Goal: Information Seeking & Learning: Find specific page/section

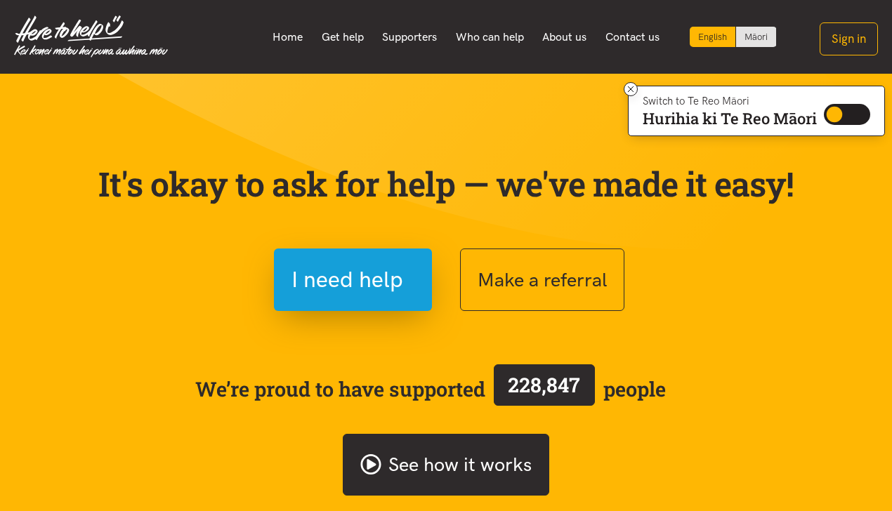
click at [478, 462] on link "See how it works" at bounding box center [446, 465] width 207 height 63
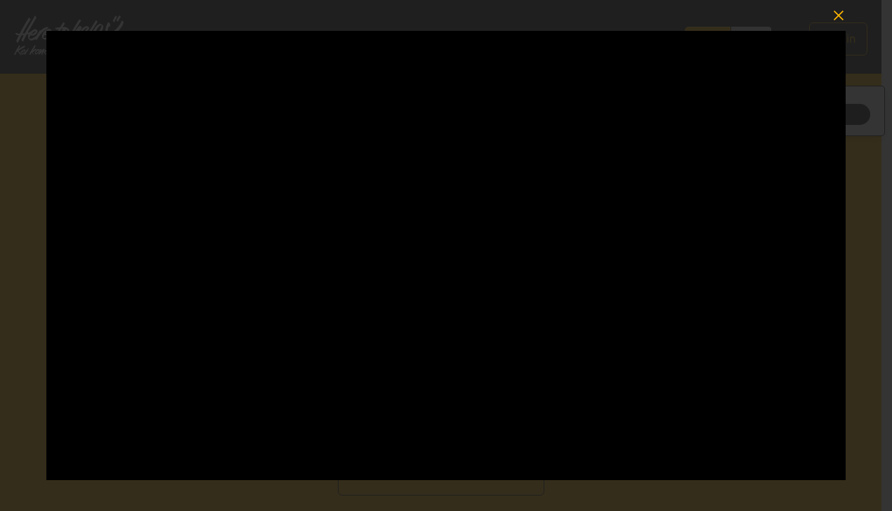
click at [839, 15] on icon "button" at bounding box center [839, 16] width 10 height 10
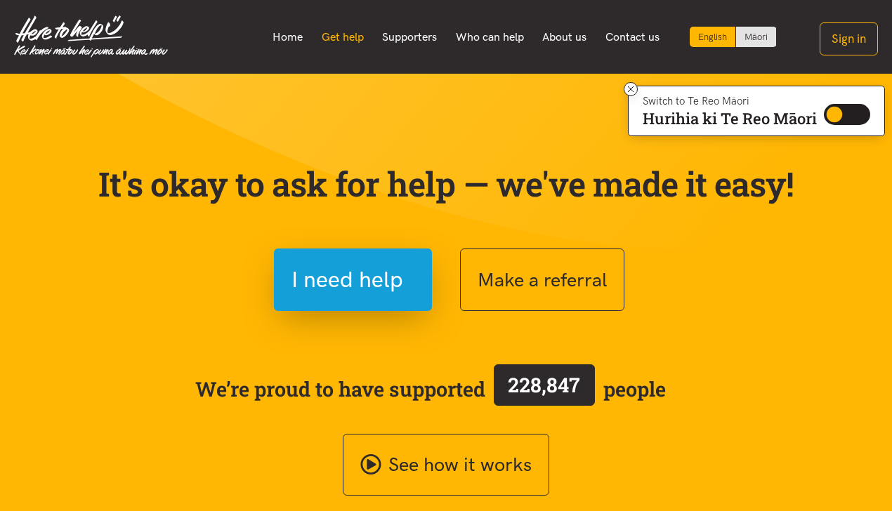
click at [317, 34] on link "Get help" at bounding box center [342, 37] width 61 height 30
click at [517, 33] on link "Who can help" at bounding box center [490, 37] width 87 height 30
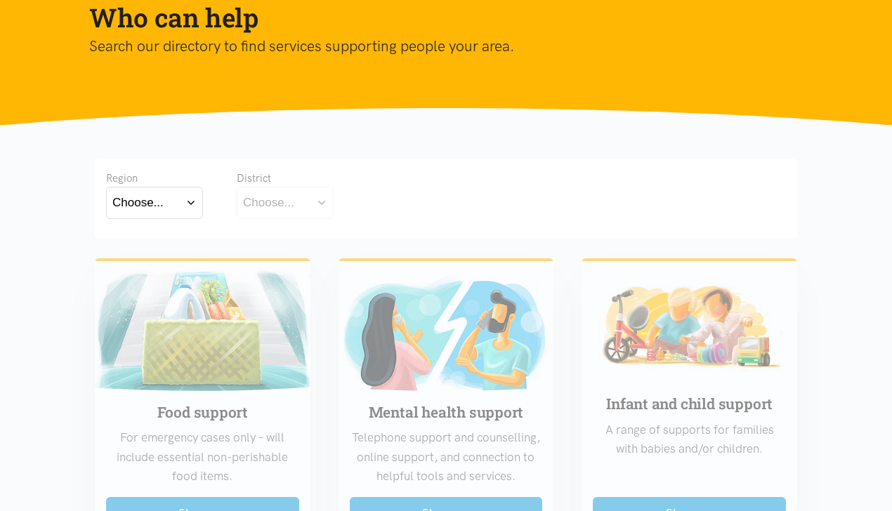
scroll to position [281, 0]
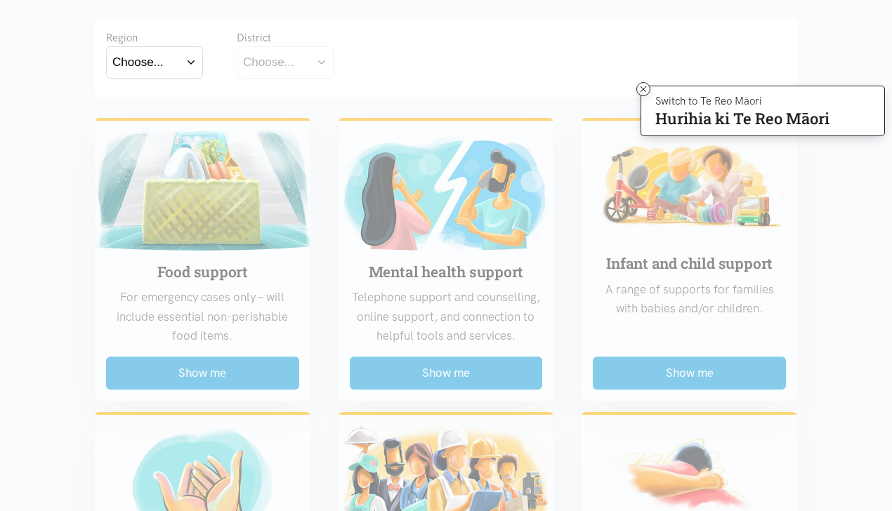
click at [192, 58] on button "Choose..." at bounding box center [154, 62] width 97 height 32
click at [153, 122] on label "Waikato" at bounding box center [154, 124] width 84 height 18
click at [0, 0] on input "Waikato" at bounding box center [0, 0] width 0 height 0
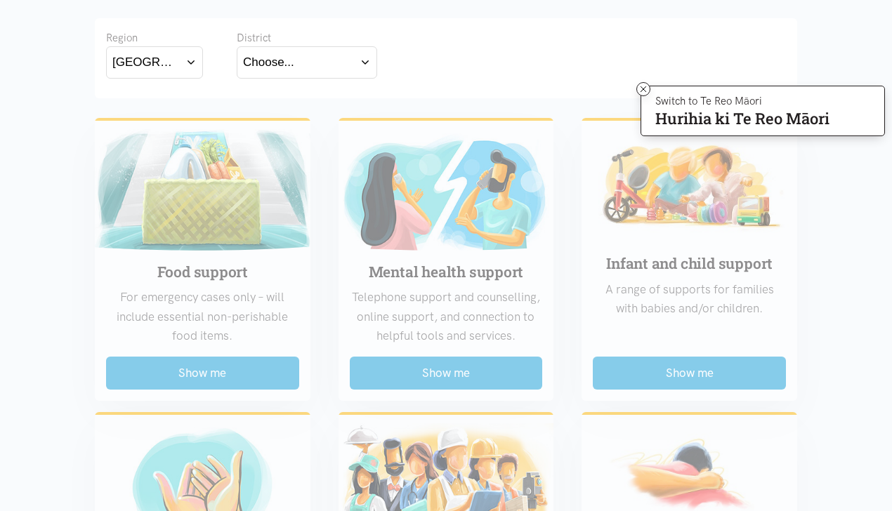
click at [363, 61] on button "Choose..." at bounding box center [307, 62] width 140 height 32
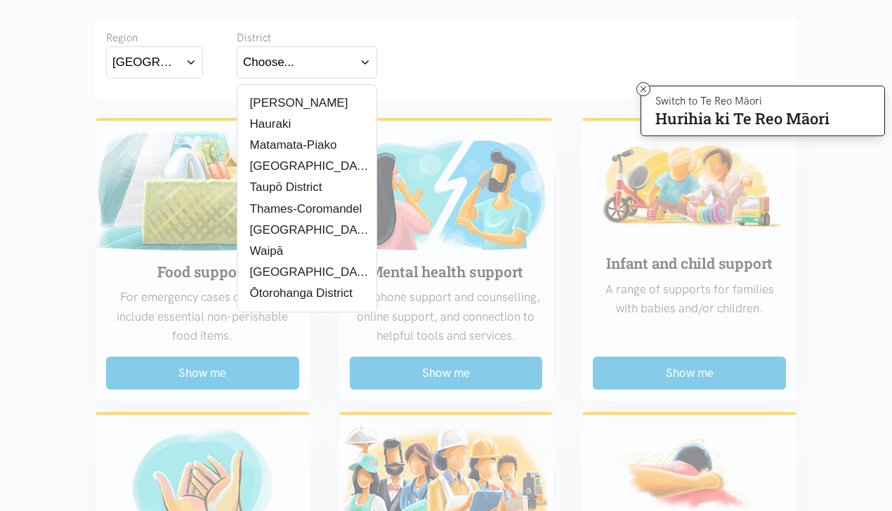
click at [297, 105] on div "[PERSON_NAME]" at bounding box center [307, 103] width 128 height 18
click at [273, 106] on label "[PERSON_NAME]" at bounding box center [295, 103] width 105 height 18
click at [0, 0] on input "[PERSON_NAME]" at bounding box center [0, 0] width 0 height 0
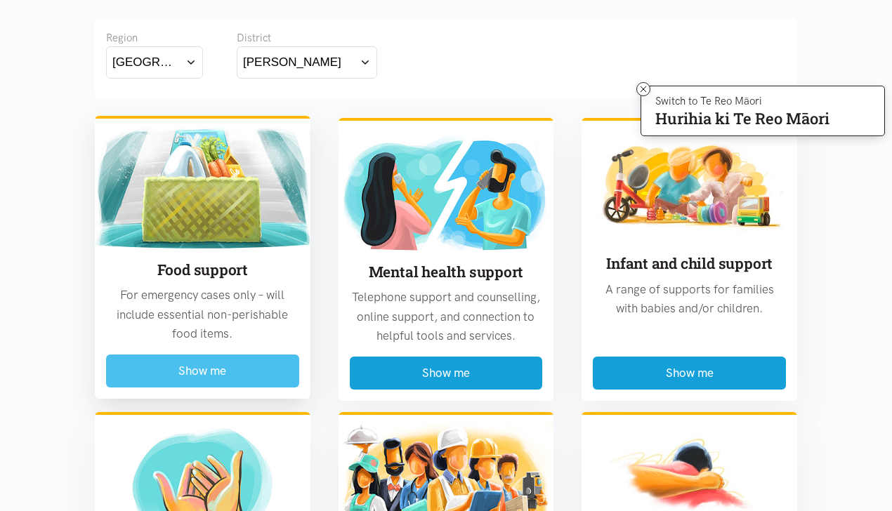
click at [216, 370] on button "Show me" at bounding box center [202, 371] width 193 height 33
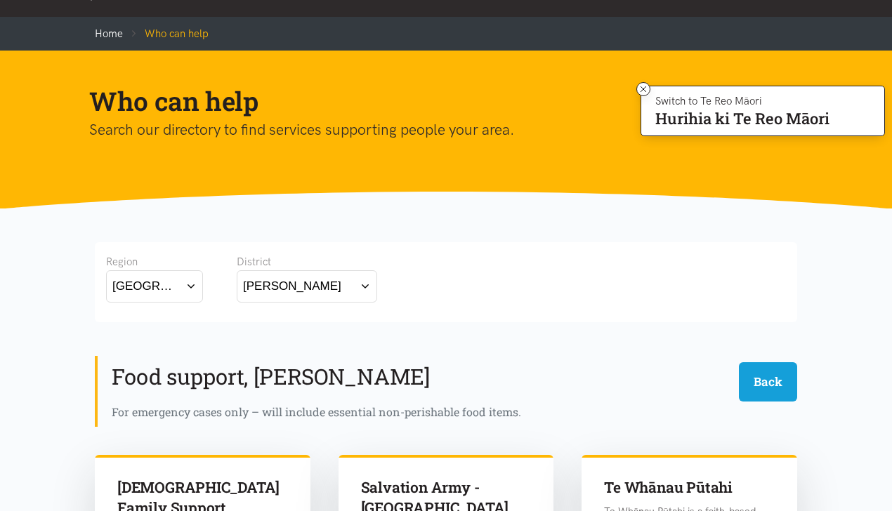
scroll to position [0, 0]
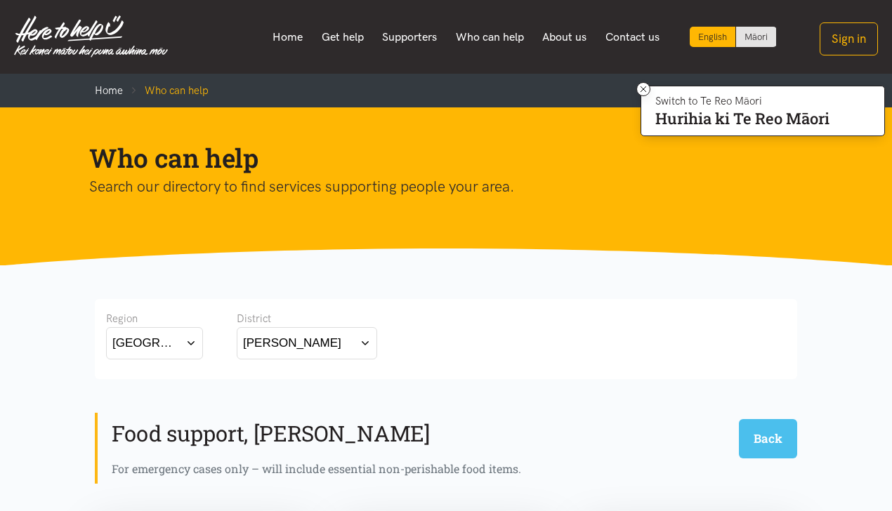
click at [760, 438] on button "Back" at bounding box center [768, 438] width 58 height 39
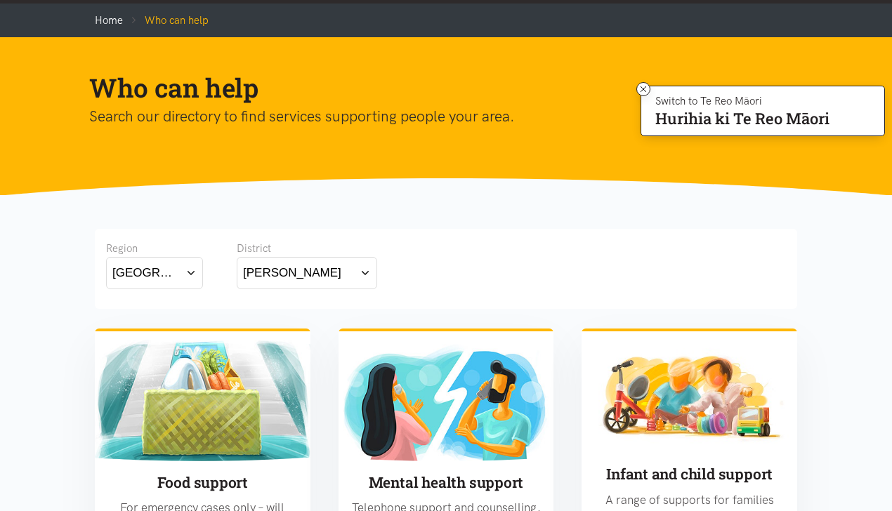
scroll to position [140, 0]
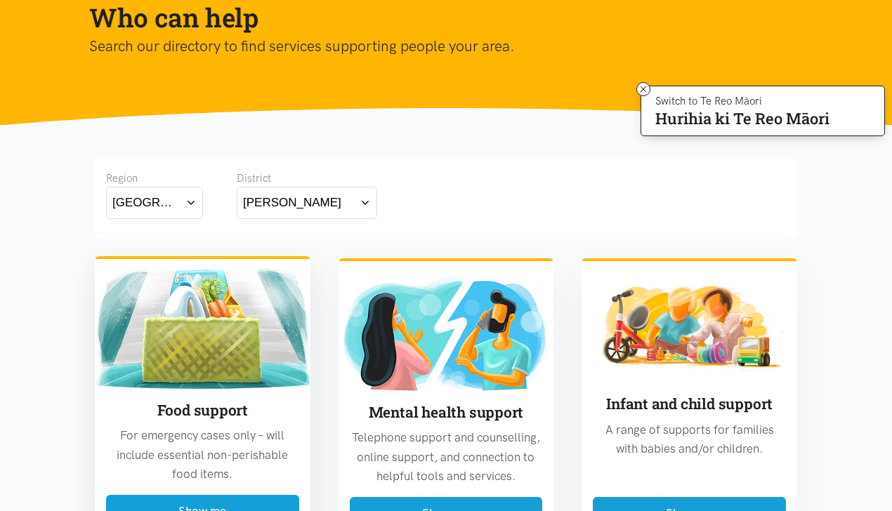
click at [277, 289] on img at bounding box center [203, 328] width 216 height 121
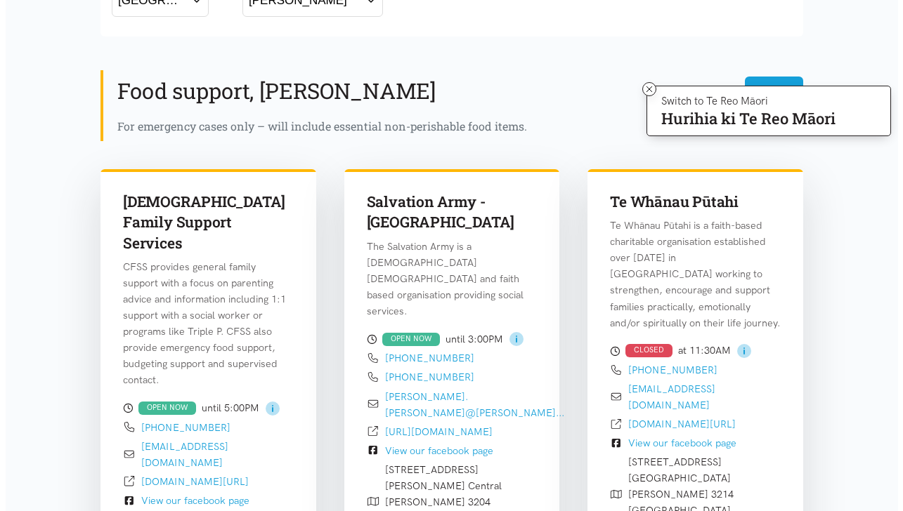
scroll to position [0, 0]
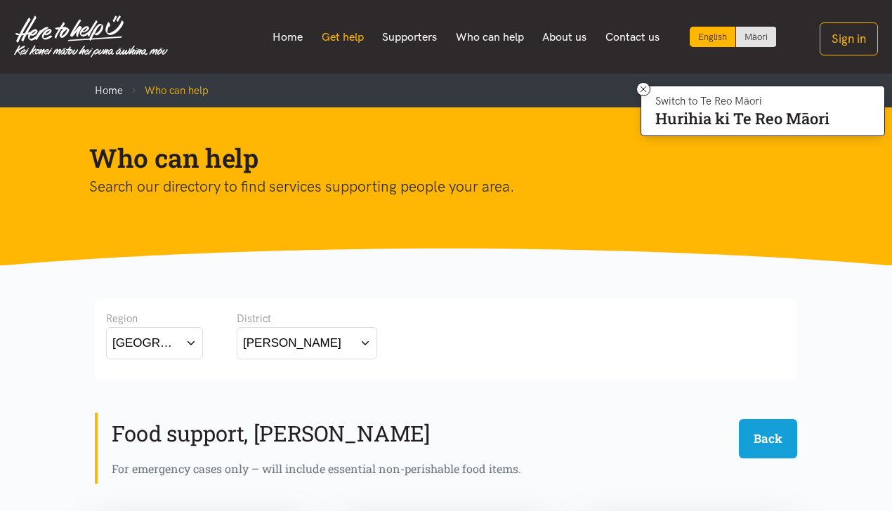
click at [312, 35] on link "Get help" at bounding box center [342, 37] width 61 height 30
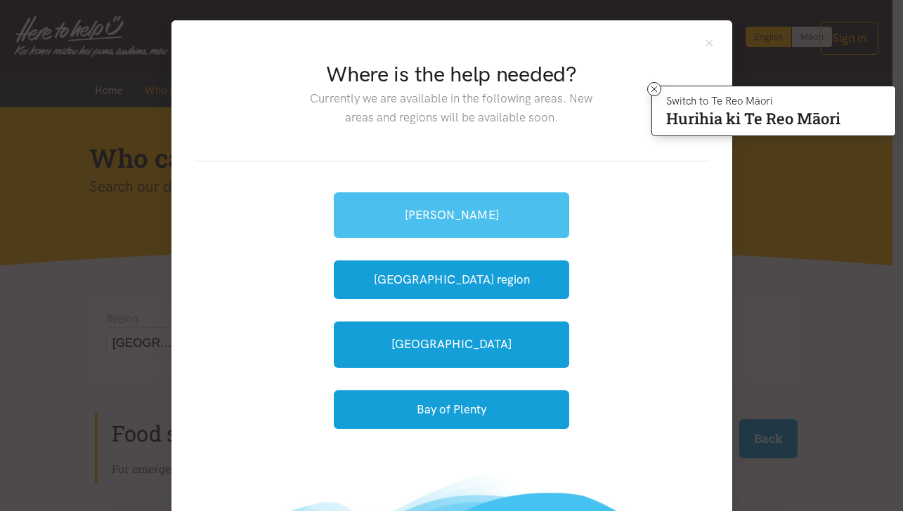
click at [442, 211] on link "[PERSON_NAME]" at bounding box center [451, 215] width 235 height 46
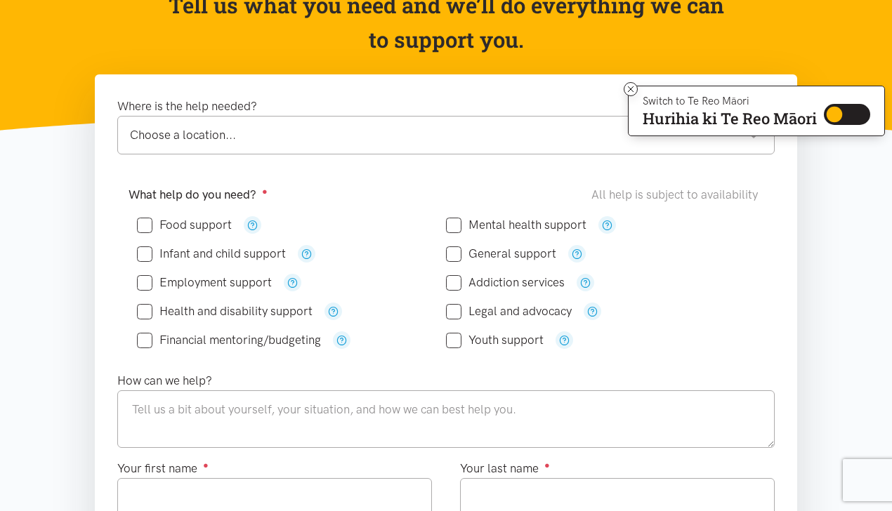
scroll to position [140, 0]
